Goal: Complete application form: Complete application form

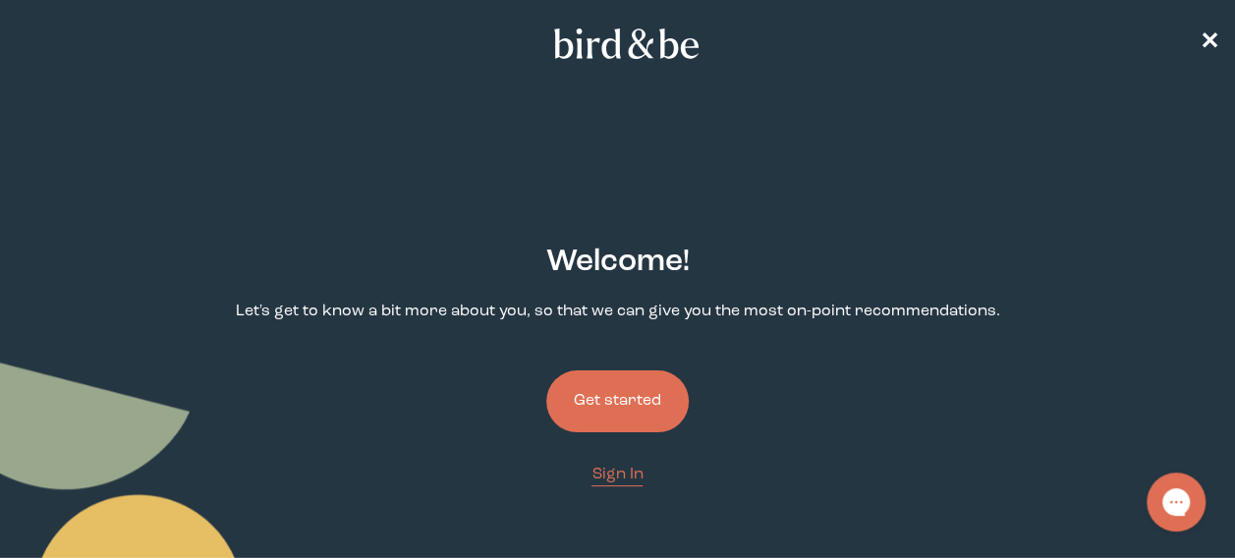
click at [641, 405] on button "Get started" at bounding box center [617, 401] width 142 height 62
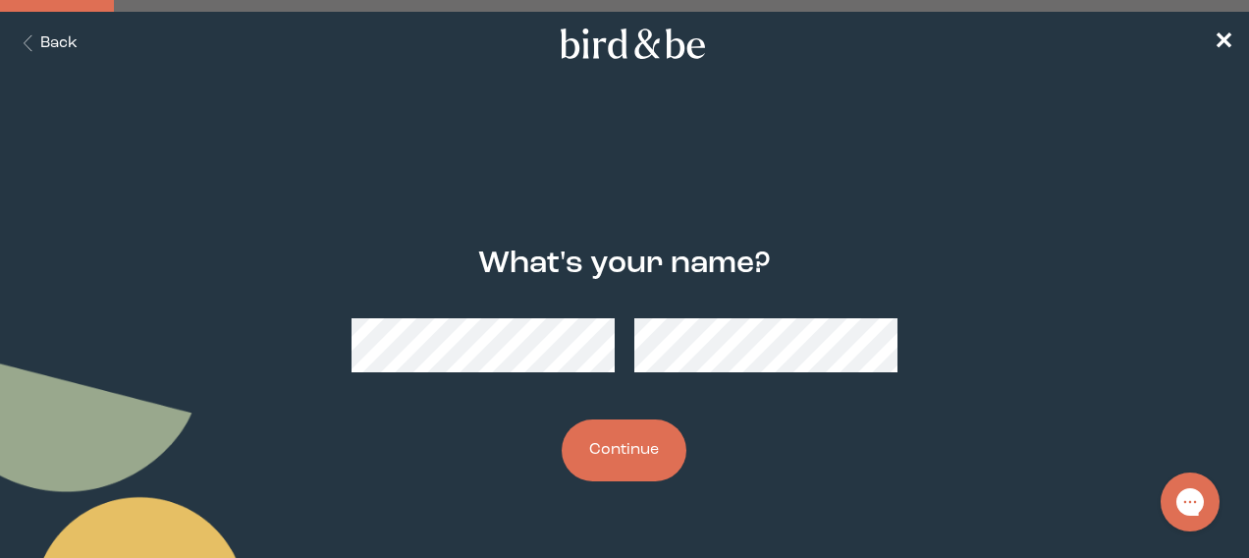
click at [672, 446] on button "Continue" at bounding box center [624, 450] width 125 height 62
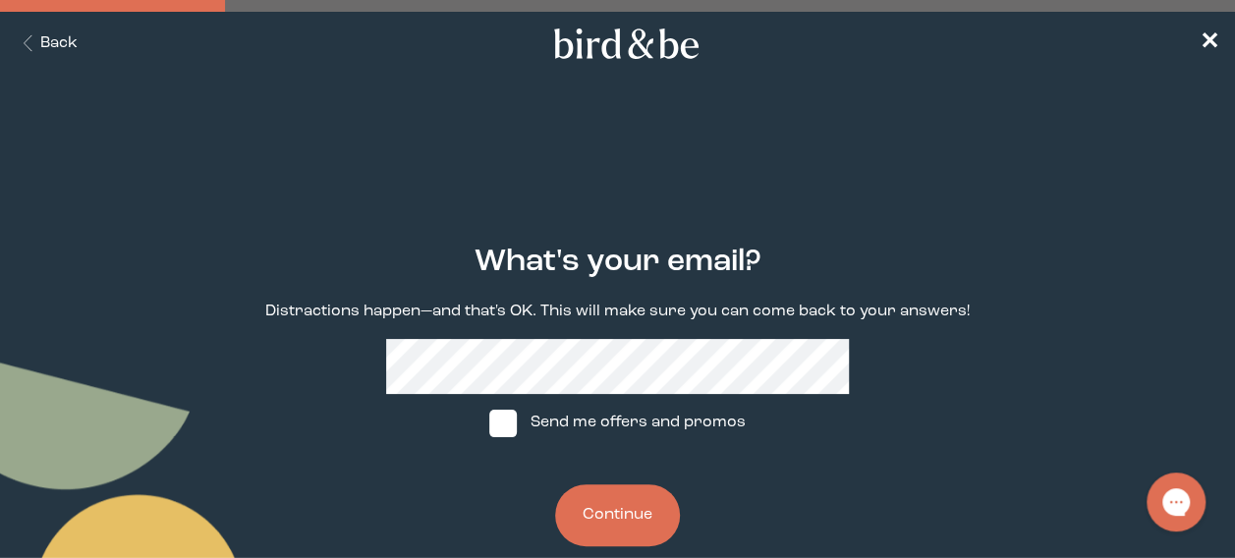
click at [609, 436] on label "Send me offers and promos" at bounding box center [616, 423] width 293 height 59
click at [489, 423] on input "Send me offers and promos" at bounding box center [488, 422] width 1 height 1
checkbox input "true"
click at [611, 515] on button "Continue" at bounding box center [617, 515] width 125 height 62
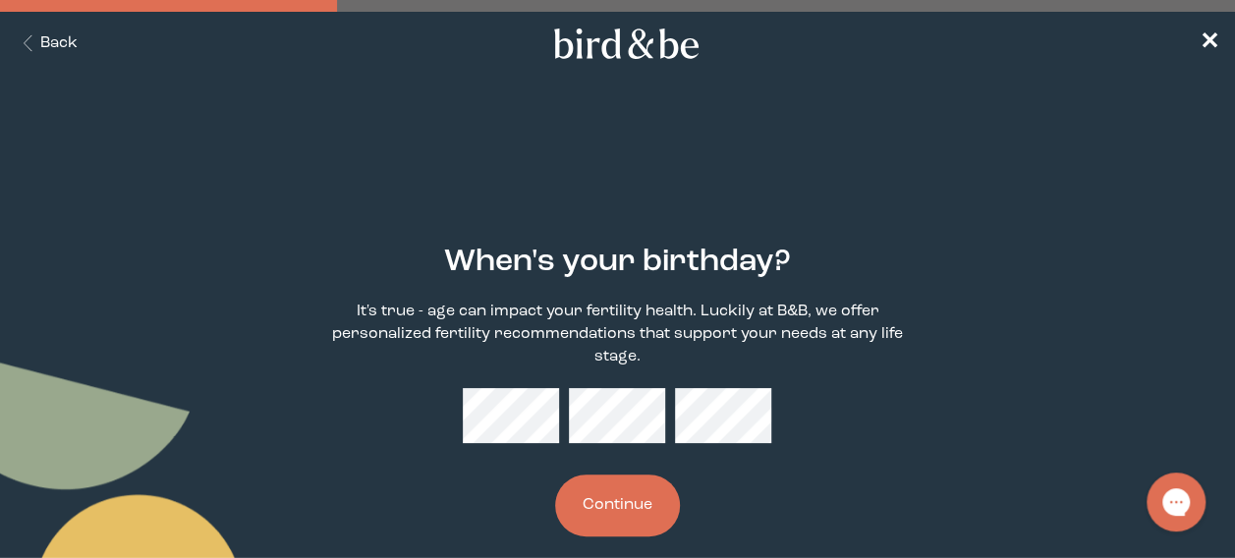
drag, startPoint x: 630, startPoint y: 346, endPoint x: 630, endPoint y: 362, distance: 16.7
click at [630, 346] on p "It's true - age can impact your fertility health. Luckily at B&B, we offer pers…" at bounding box center [616, 335] width 617 height 68
click at [615, 474] on button "Continue" at bounding box center [617, 505] width 125 height 62
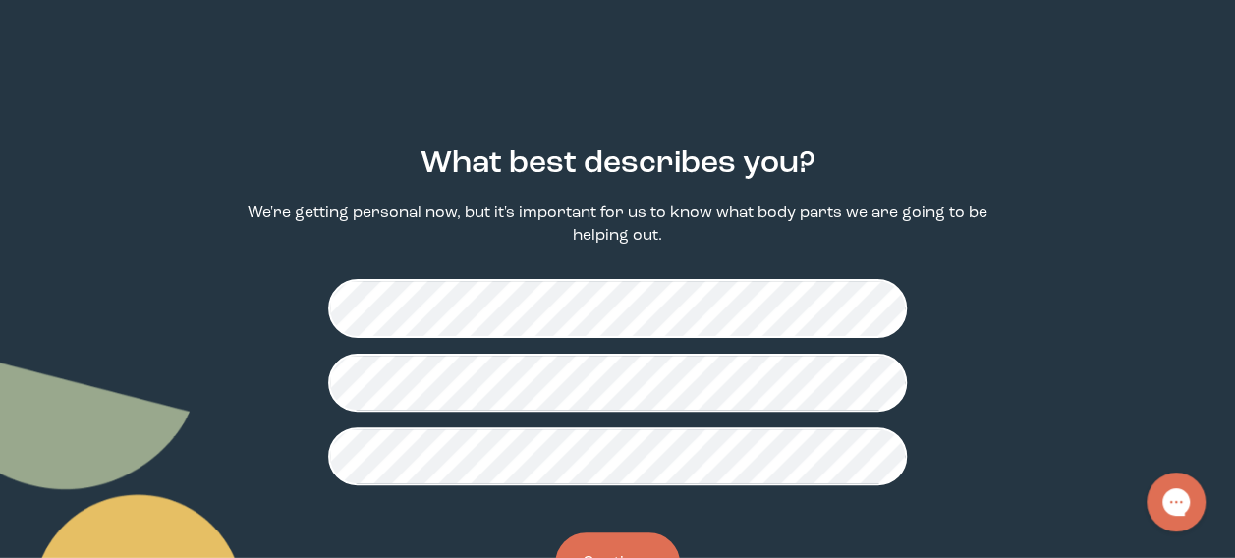
scroll to position [183, 0]
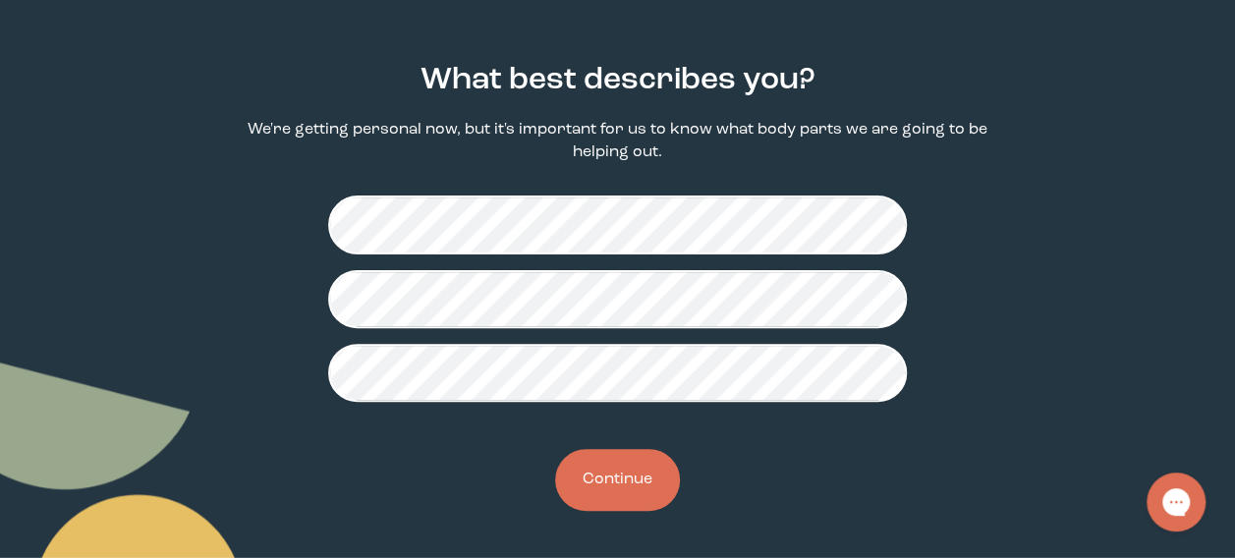
click at [611, 412] on fieldset at bounding box center [617, 299] width 578 height 238
click at [607, 458] on button "Continue" at bounding box center [617, 480] width 125 height 62
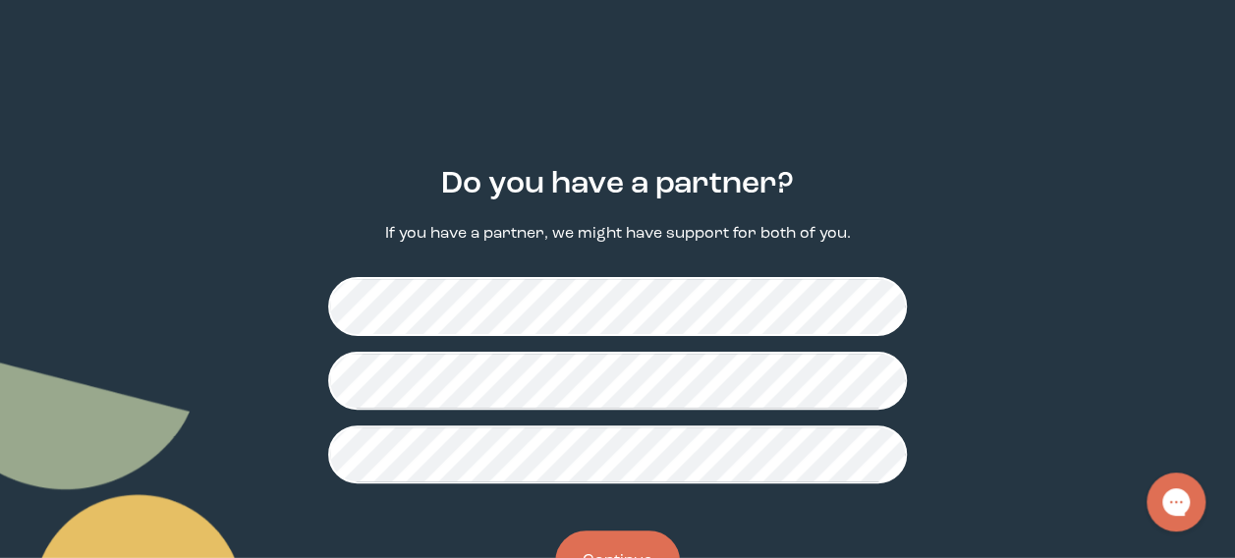
scroll to position [159, 0]
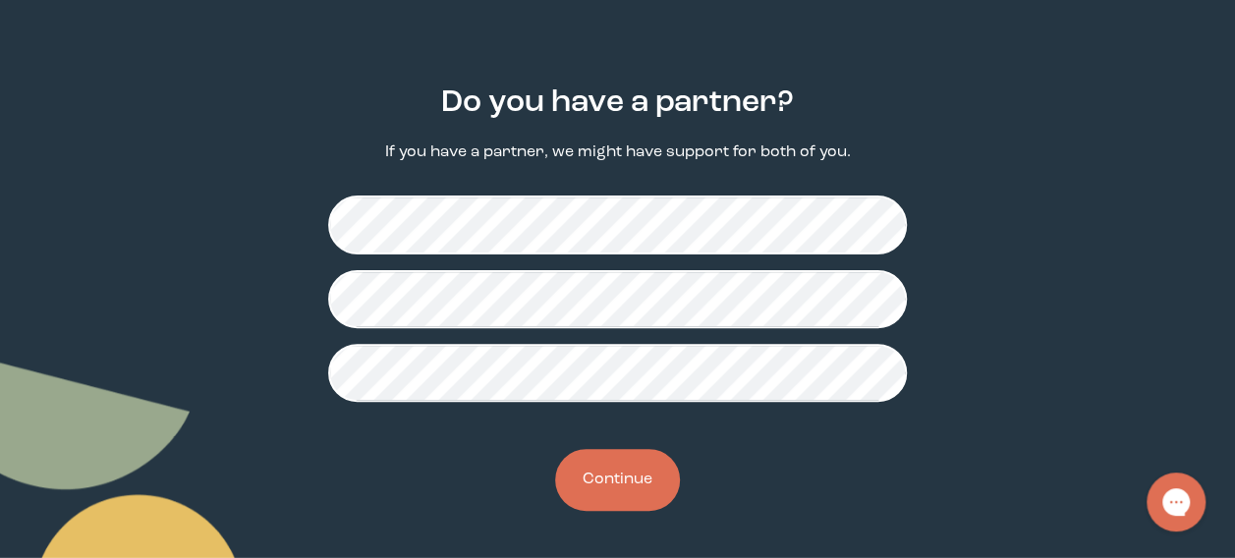
click at [640, 497] on button "Continue" at bounding box center [617, 480] width 125 height 62
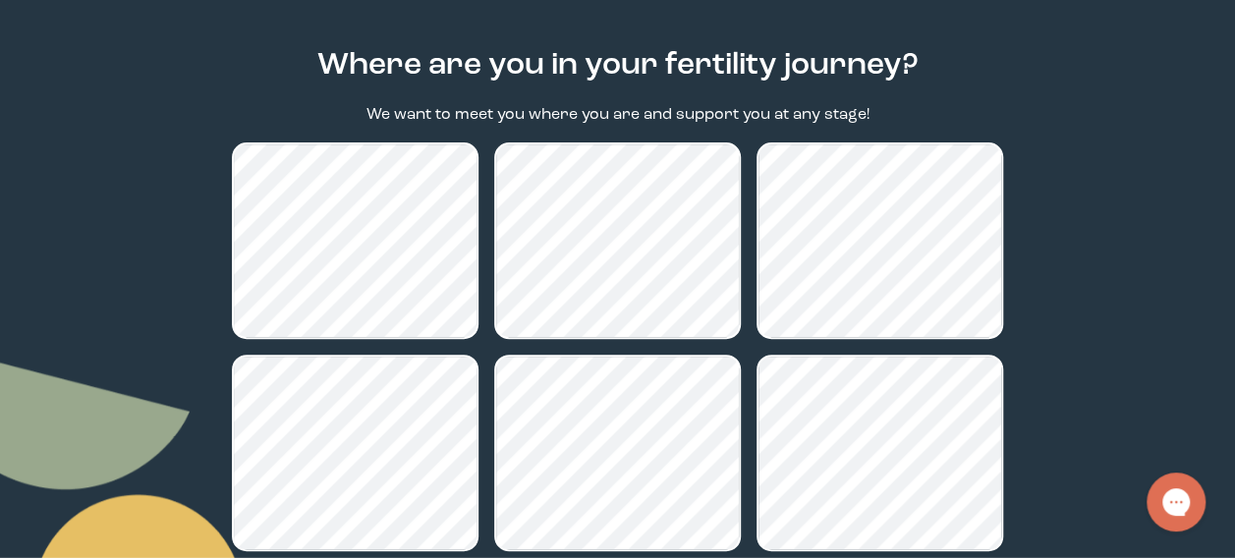
scroll to position [407, 0]
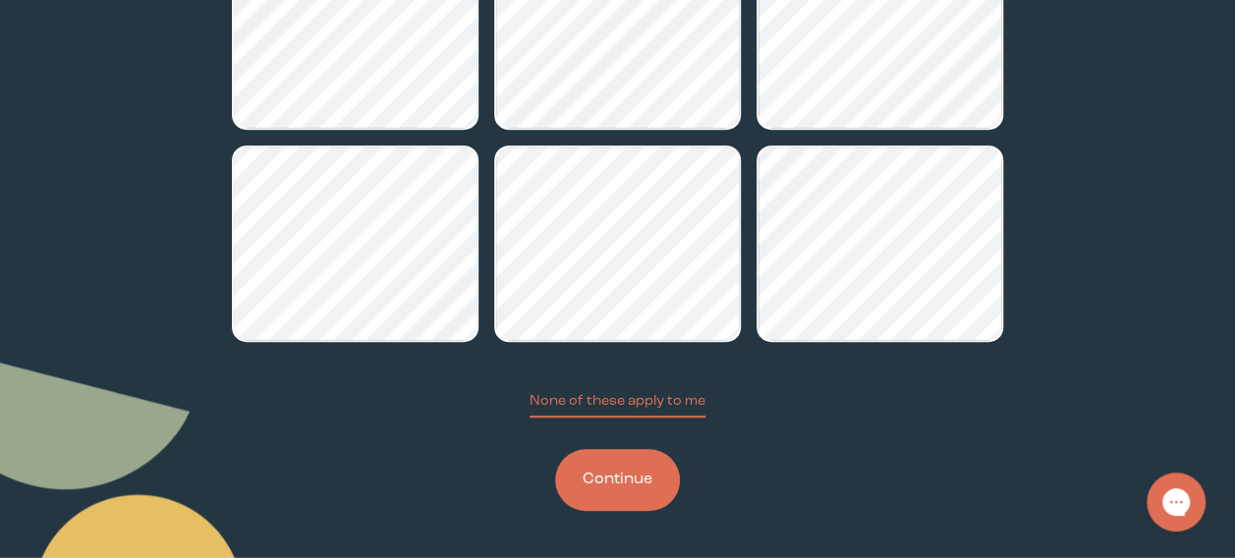
click at [599, 478] on button "Continue" at bounding box center [617, 480] width 125 height 62
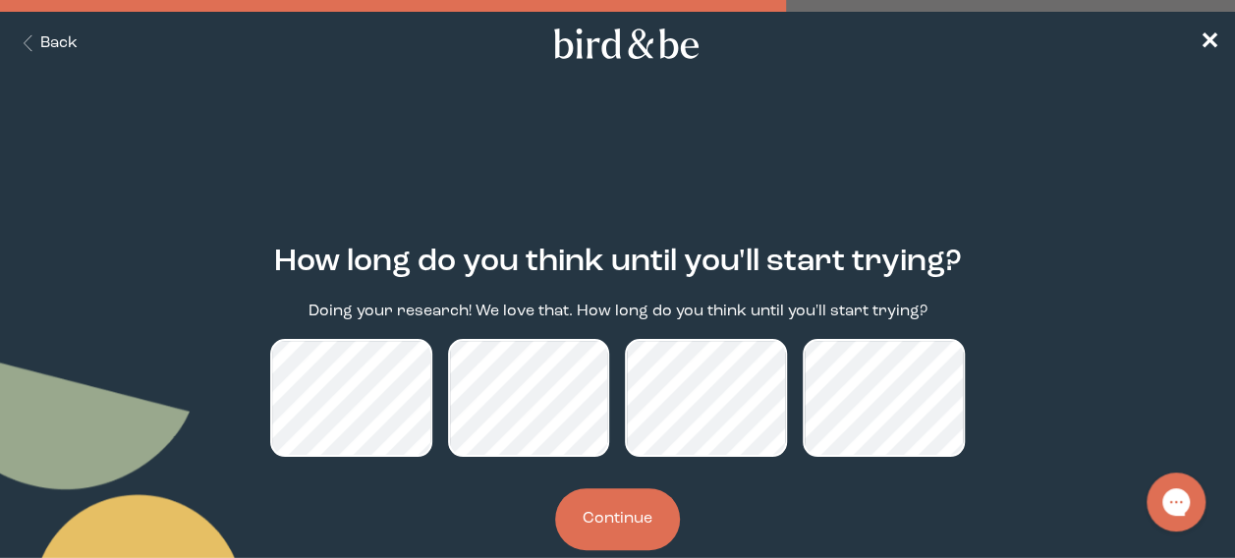
click at [629, 538] on button "Continue" at bounding box center [617, 519] width 125 height 62
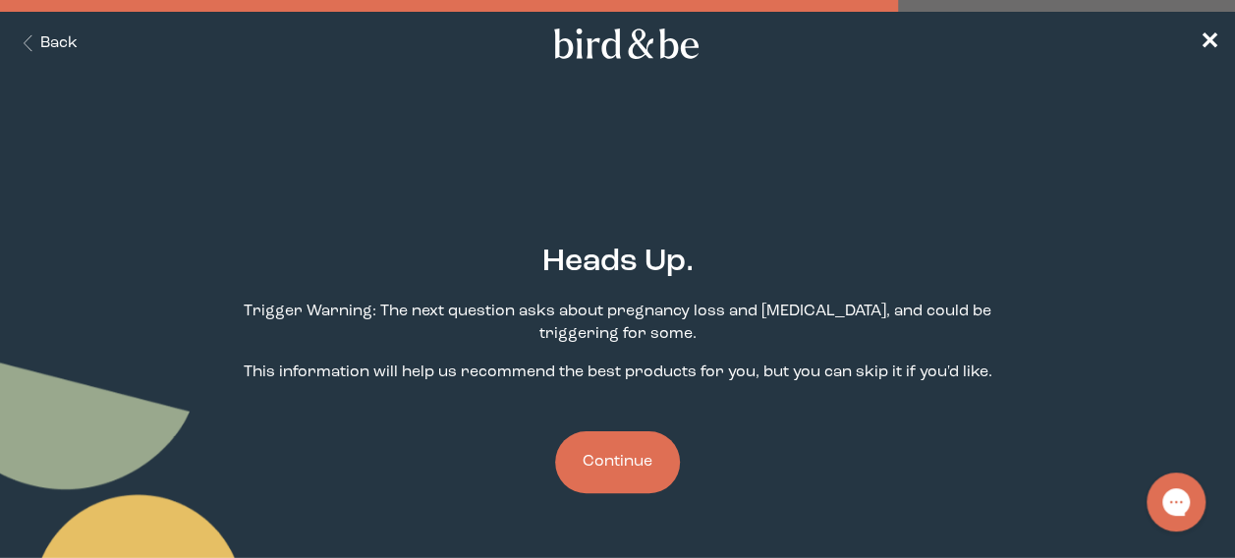
click at [576, 475] on button "Continue" at bounding box center [617, 462] width 125 height 62
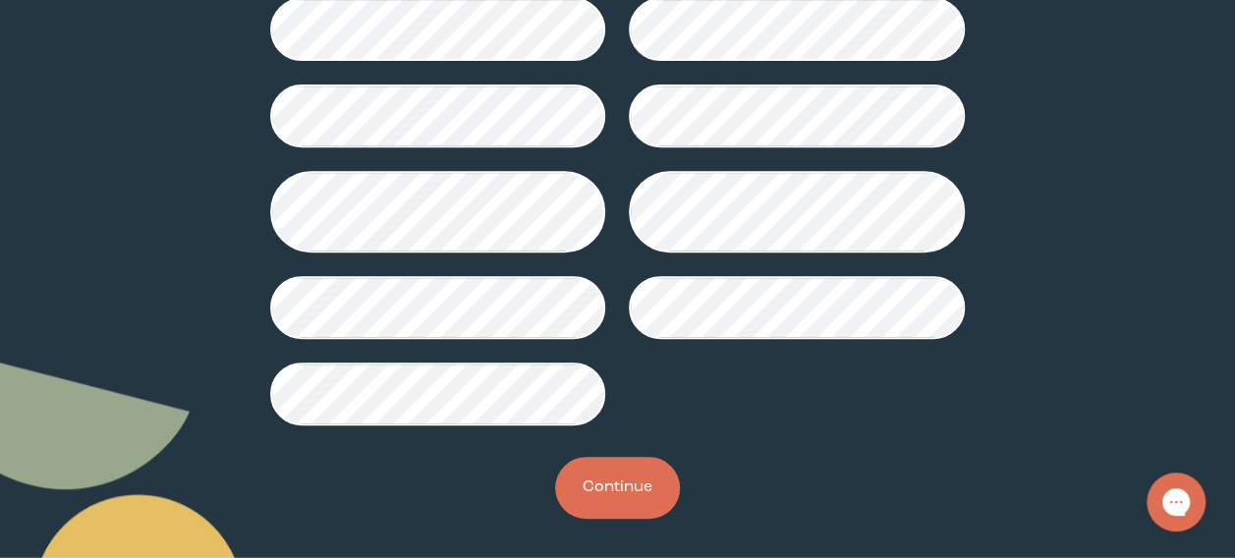
scroll to position [371, 0]
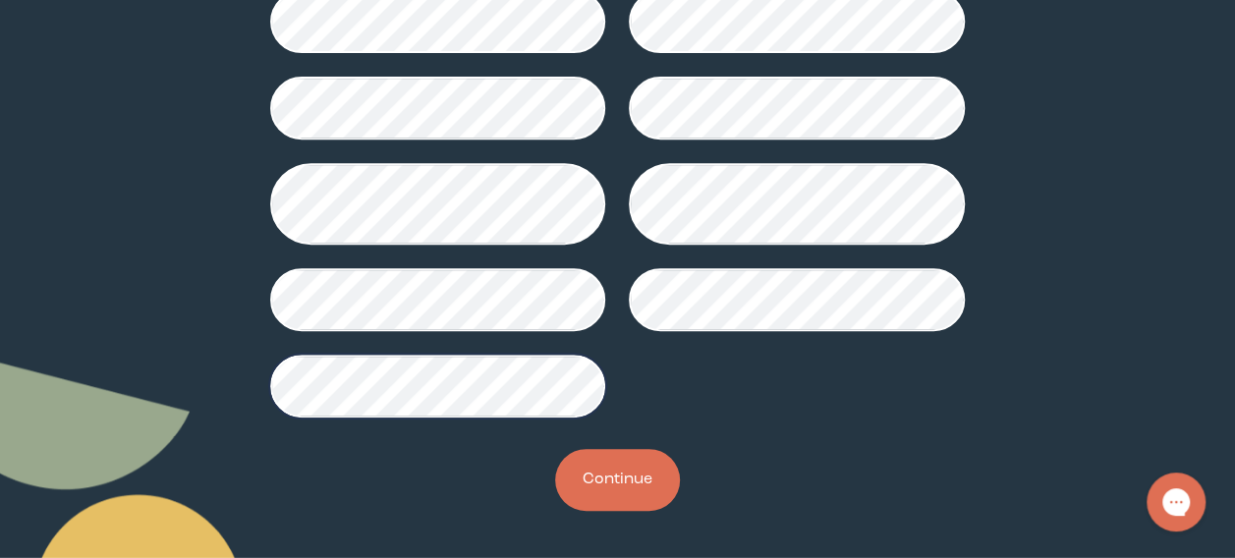
click at [684, 497] on div "Have you ever been told you have the following? Ugh, this is a hard one and we …" at bounding box center [617, 192] width 771 height 699
click at [653, 492] on button "Continue" at bounding box center [617, 480] width 125 height 62
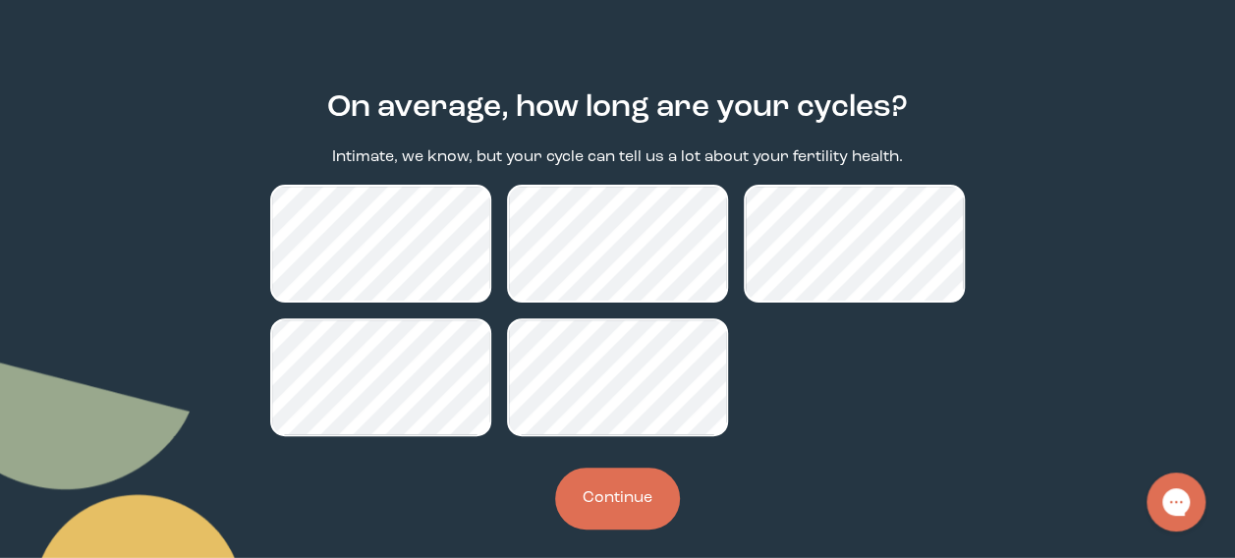
scroll to position [173, 0]
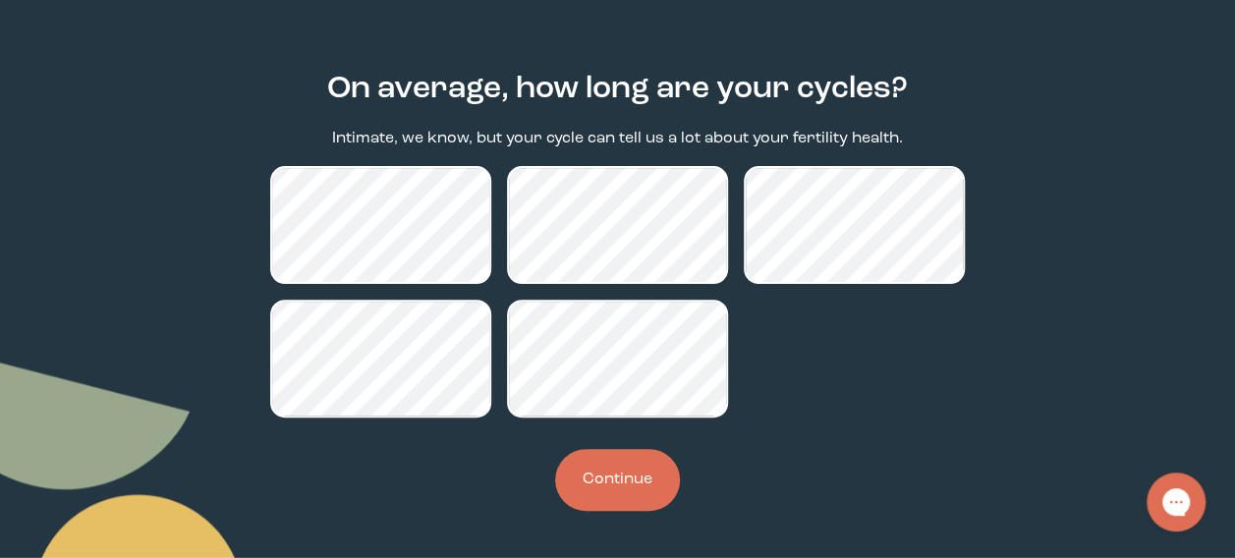
click at [623, 473] on button "Continue" at bounding box center [617, 480] width 125 height 62
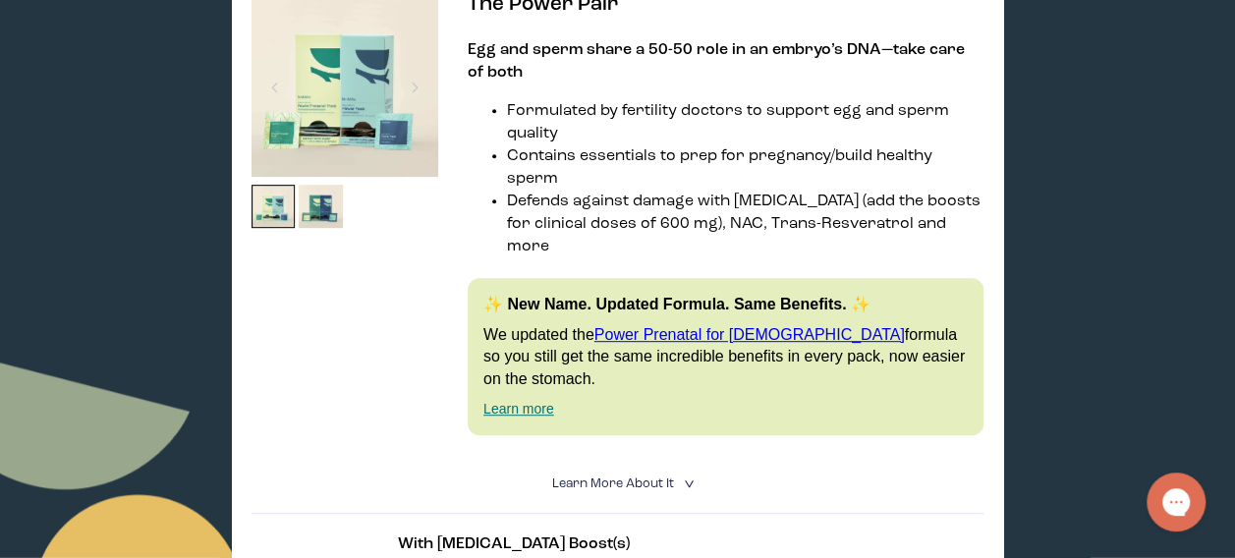
scroll to position [589, 0]
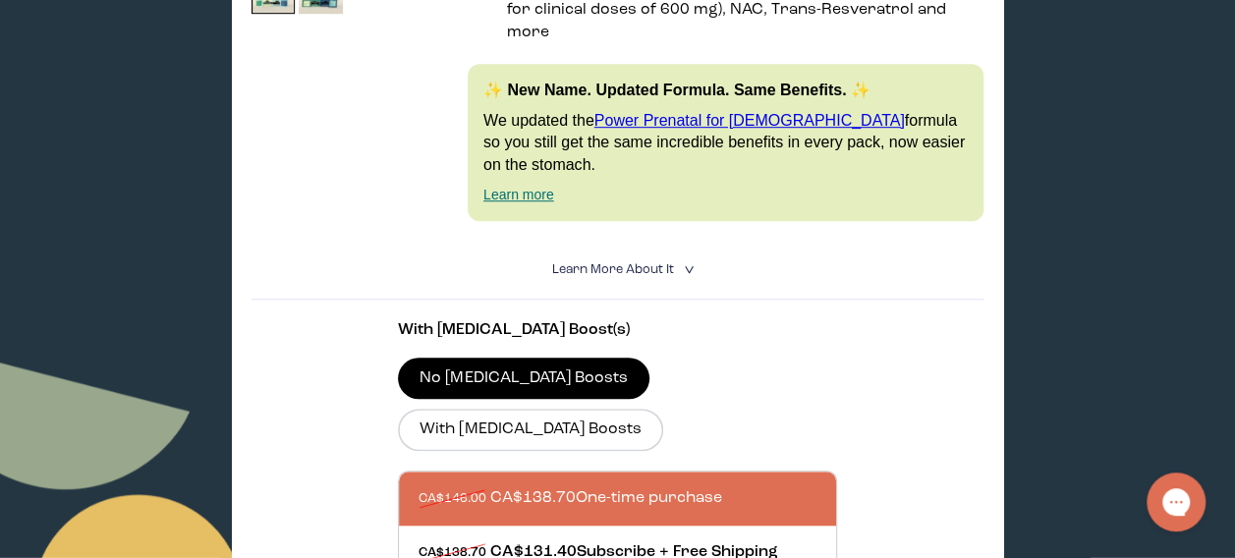
click at [648, 263] on details "Learn More About it < What makes it special 30 daily packs to simplify your rou…" at bounding box center [617, 270] width 732 height 59
click at [648, 263] on span "Learn More About it" at bounding box center [612, 269] width 122 height 13
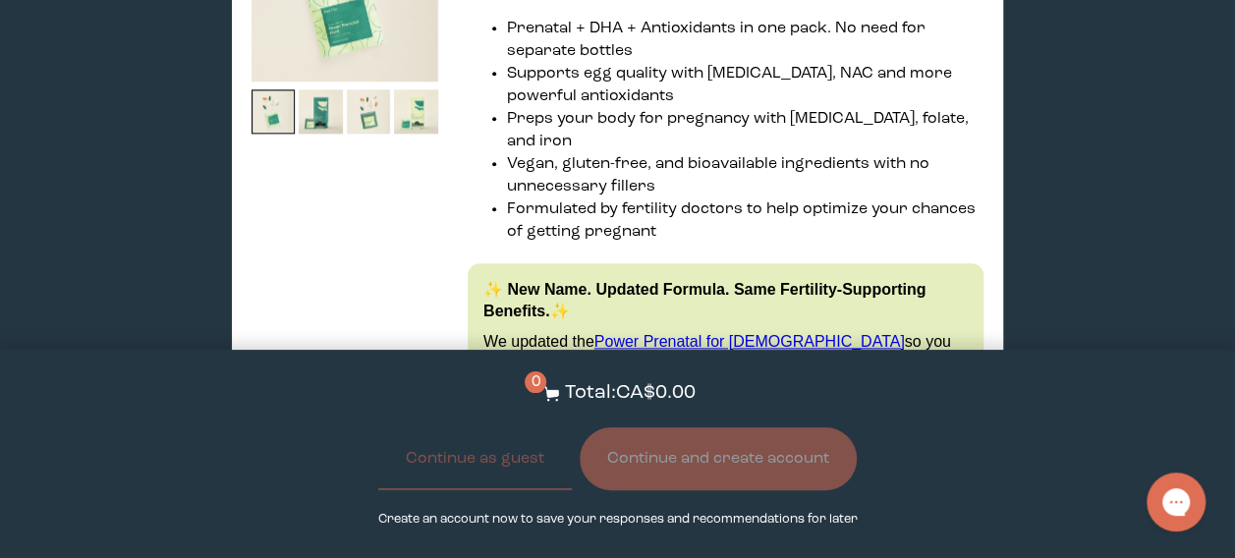
scroll to position [5009, 0]
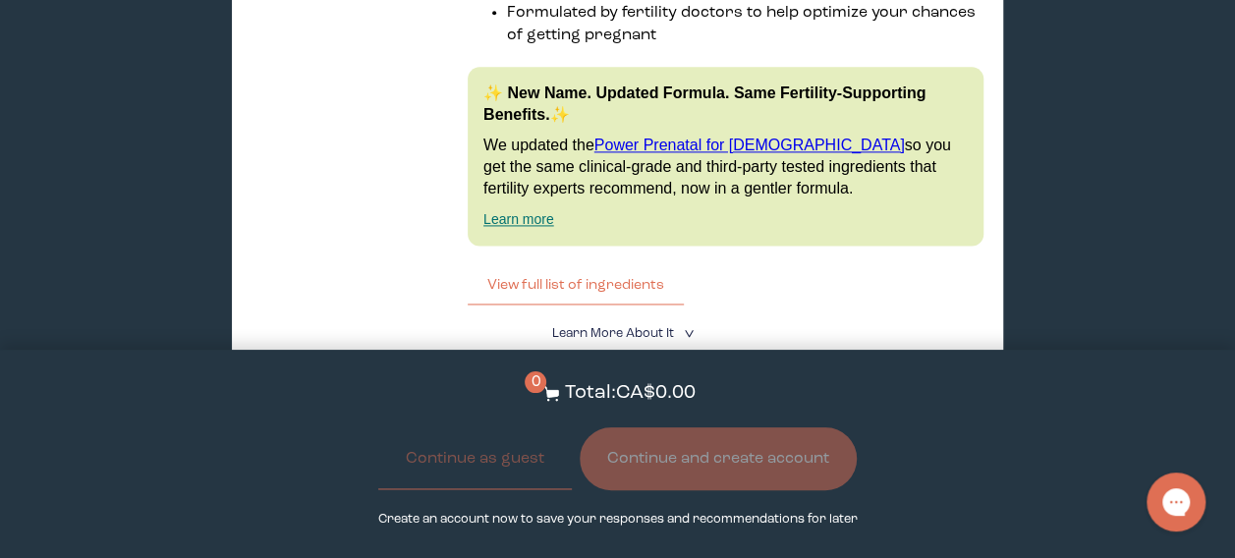
click at [594, 304] on details "Learn More About it < What makes it special 30 daily packs to simplify your rou…" at bounding box center [617, 333] width 732 height 59
click at [594, 327] on span "Learn More About it" at bounding box center [612, 333] width 122 height 13
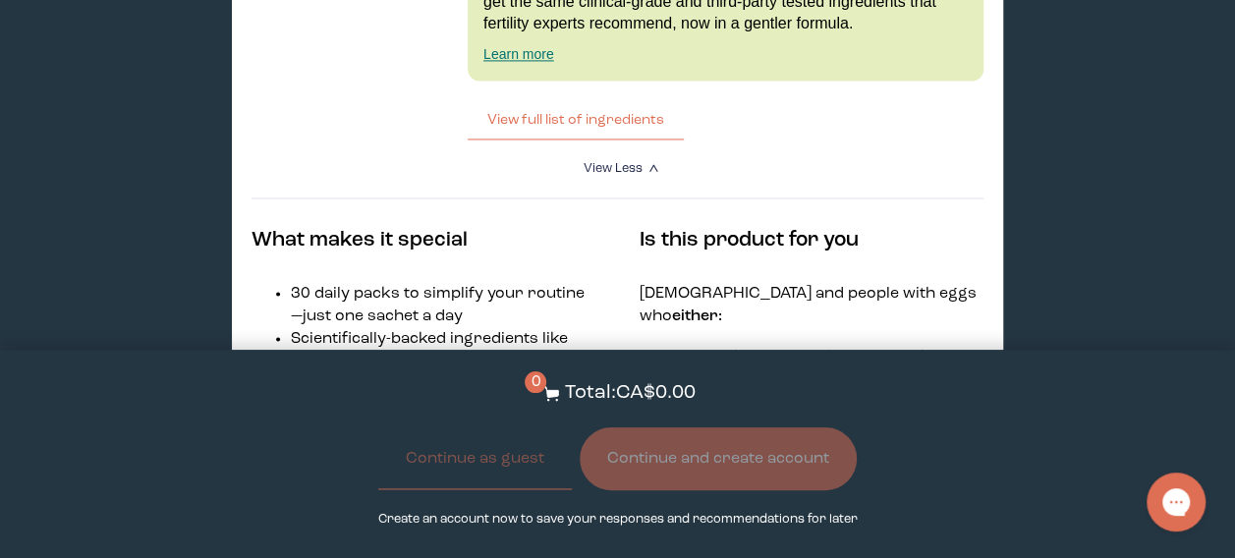
scroll to position [5205, 0]
